Goal: Information Seeking & Learning: Learn about a topic

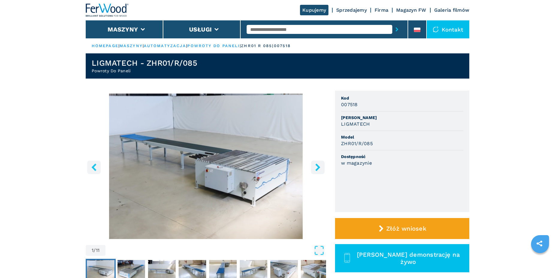
click at [318, 165] on icon "right-button" at bounding box center [317, 166] width 5 height 7
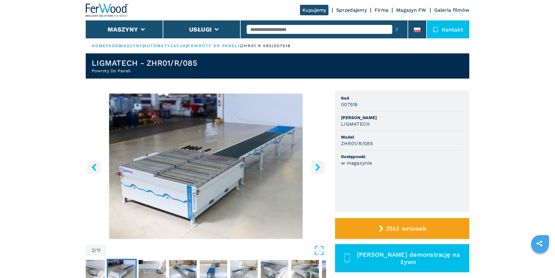
click at [318, 165] on icon "right-button" at bounding box center [317, 166] width 5 height 7
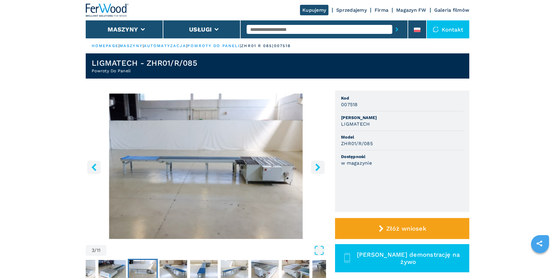
click at [318, 165] on icon "right-button" at bounding box center [317, 166] width 5 height 7
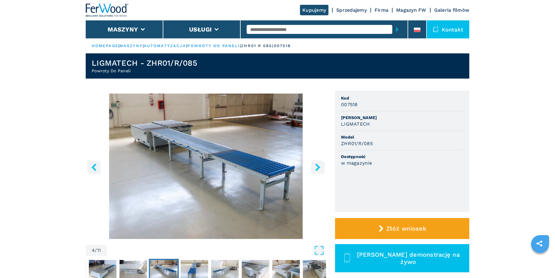
click at [318, 165] on icon "right-button" at bounding box center [317, 166] width 5 height 7
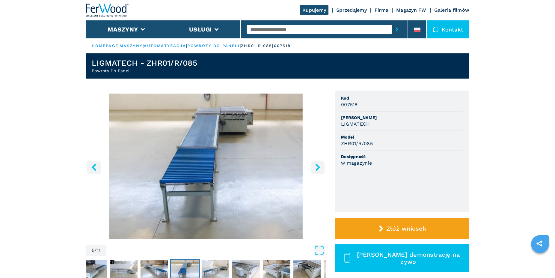
click at [318, 165] on icon "right-button" at bounding box center [317, 166] width 5 height 7
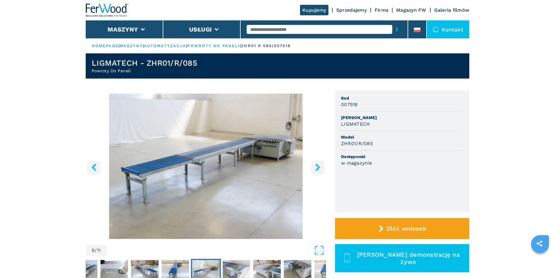
click at [318, 165] on icon "right-button" at bounding box center [317, 166] width 5 height 7
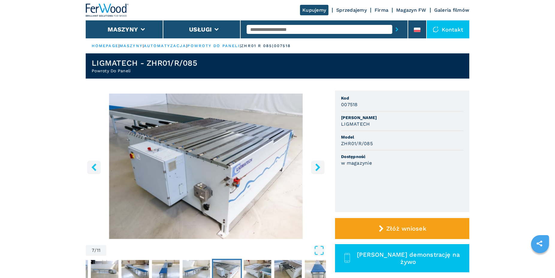
click at [318, 165] on icon "right-button" at bounding box center [317, 166] width 5 height 7
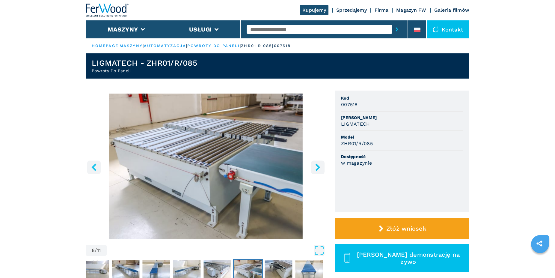
click at [319, 165] on icon "right-button" at bounding box center [317, 166] width 7 height 7
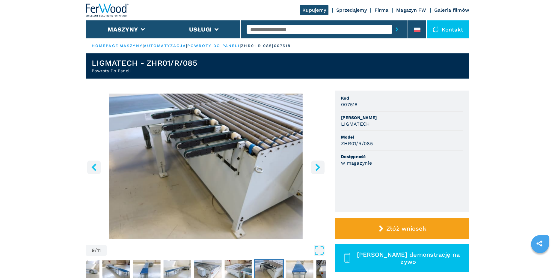
click at [319, 166] on icon "right-button" at bounding box center [317, 166] width 7 height 7
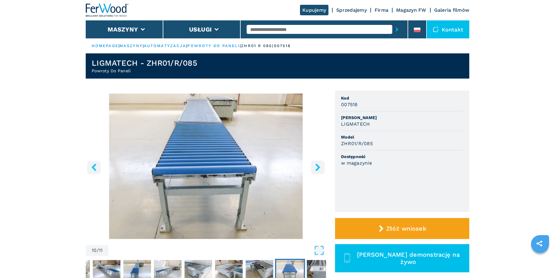
click at [319, 166] on icon "right-button" at bounding box center [317, 166] width 7 height 7
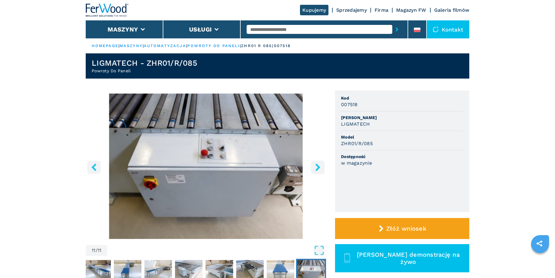
click at [319, 166] on icon "right-button" at bounding box center [317, 166] width 7 height 7
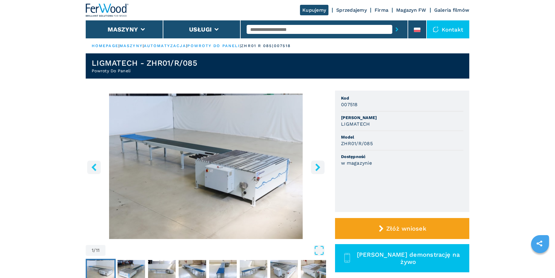
click at [319, 166] on icon "right-button" at bounding box center [317, 166] width 7 height 7
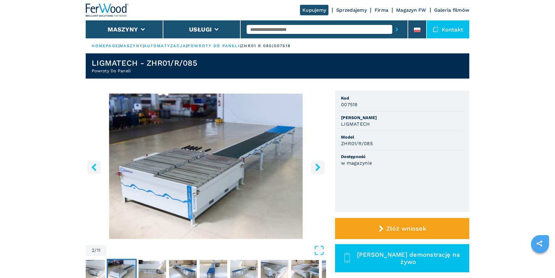
click at [319, 166] on icon "right-button" at bounding box center [317, 166] width 7 height 7
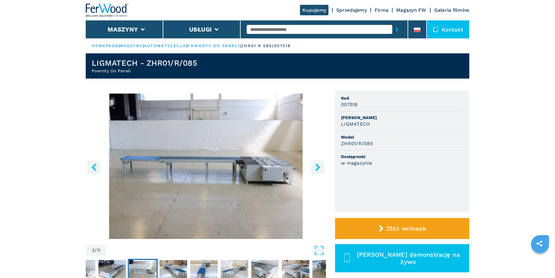
click at [319, 166] on icon "right-button" at bounding box center [317, 166] width 7 height 7
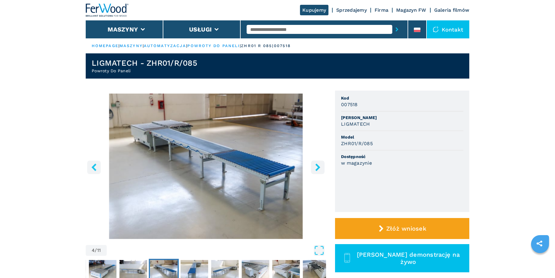
click at [319, 166] on icon "right-button" at bounding box center [317, 166] width 7 height 7
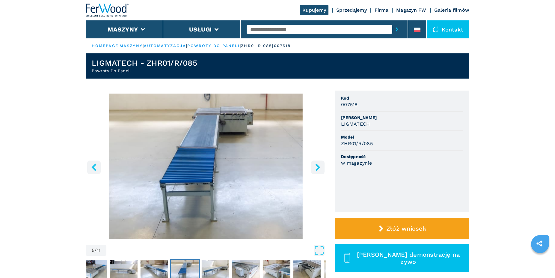
click at [319, 166] on icon "right-button" at bounding box center [317, 166] width 7 height 7
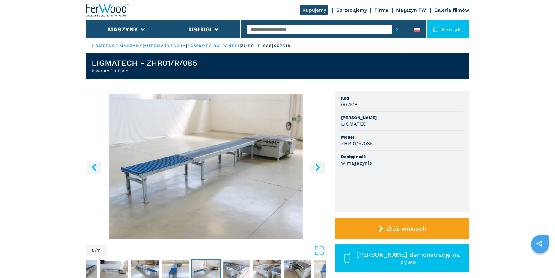
click at [319, 166] on icon "right-button" at bounding box center [317, 166] width 7 height 7
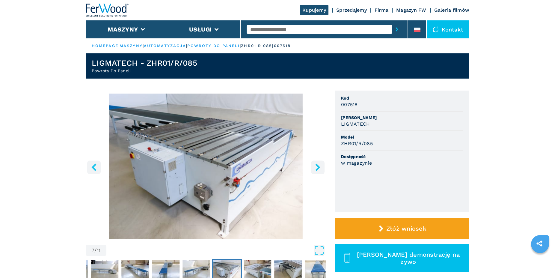
click at [319, 166] on icon "right-button" at bounding box center [317, 166] width 7 height 7
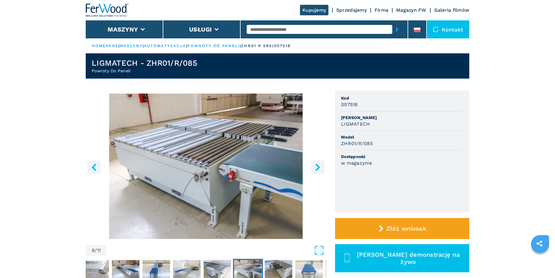
click at [319, 168] on icon "right-button" at bounding box center [317, 166] width 7 height 7
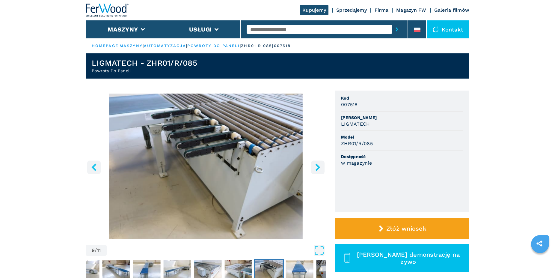
click at [319, 168] on icon "right-button" at bounding box center [317, 166] width 7 height 7
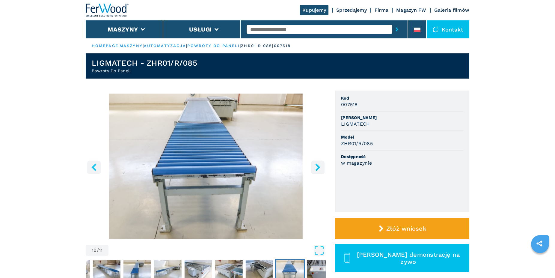
click at [319, 168] on icon "right-button" at bounding box center [317, 166] width 7 height 7
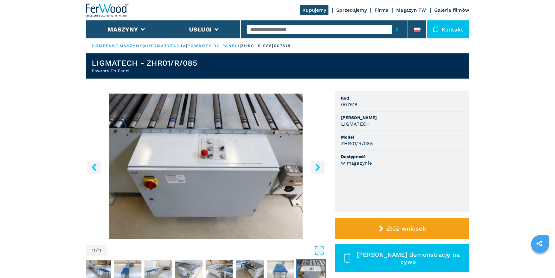
click at [319, 168] on icon "right-button" at bounding box center [317, 166] width 7 height 7
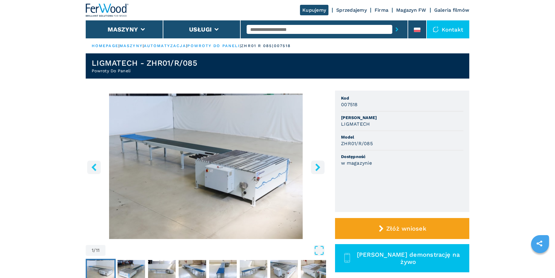
click at [319, 168] on icon "right-button" at bounding box center [317, 166] width 7 height 7
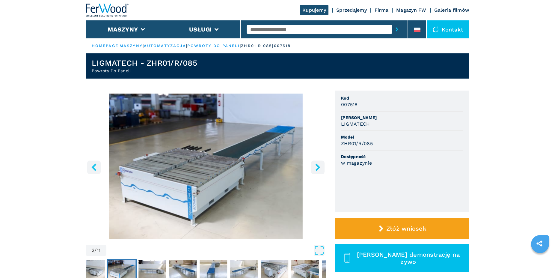
click at [319, 168] on icon "right-button" at bounding box center [317, 166] width 7 height 7
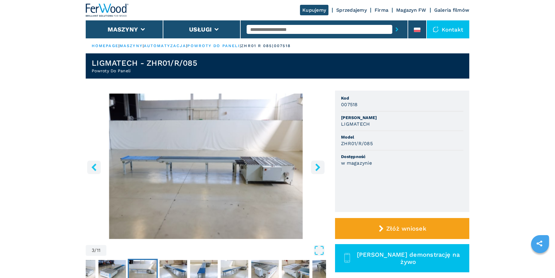
click at [319, 168] on icon "right-button" at bounding box center [317, 166] width 7 height 7
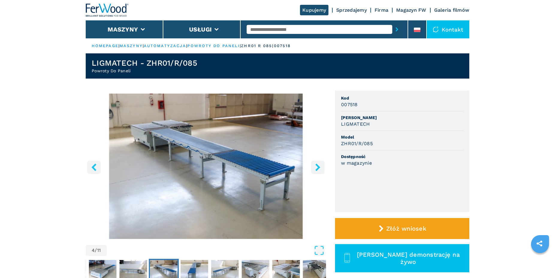
click at [318, 166] on icon "right-button" at bounding box center [317, 166] width 5 height 7
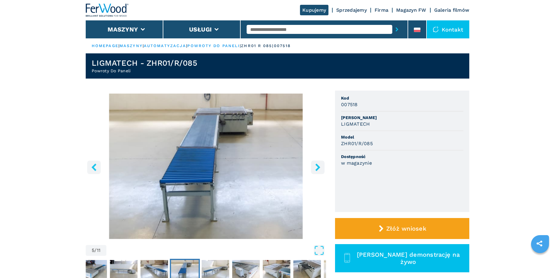
click at [318, 166] on icon "right-button" at bounding box center [317, 166] width 5 height 7
